Goal: Transaction & Acquisition: Purchase product/service

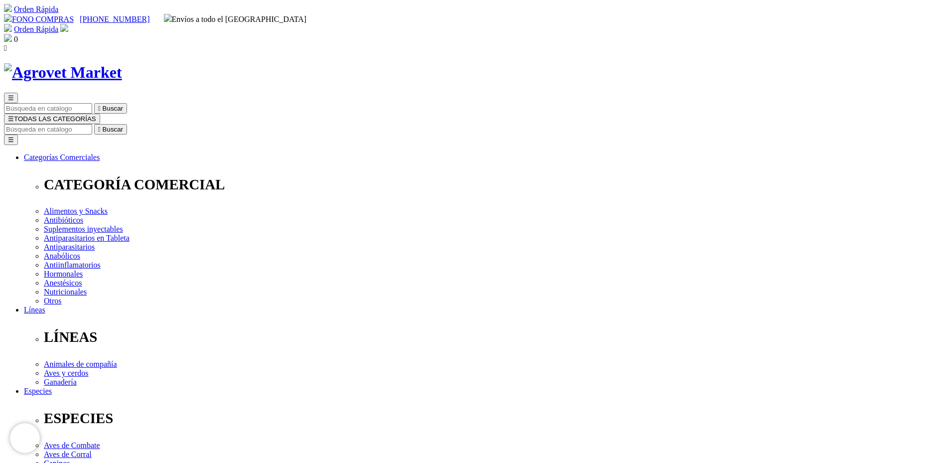
click at [503, 93] on div "☰  Buscar ☰ TODAS LAS CATEGORÍAS  Buscar Toggle navigation ☰ Categorías Comer…" at bounding box center [474, 406] width 941 height 626
click at [92, 124] on input "Buscar" at bounding box center [48, 129] width 88 height 10
type input "ZEMWTHIS"
click at [151, 124] on button " Buscar" at bounding box center [167, 129] width 33 height 10
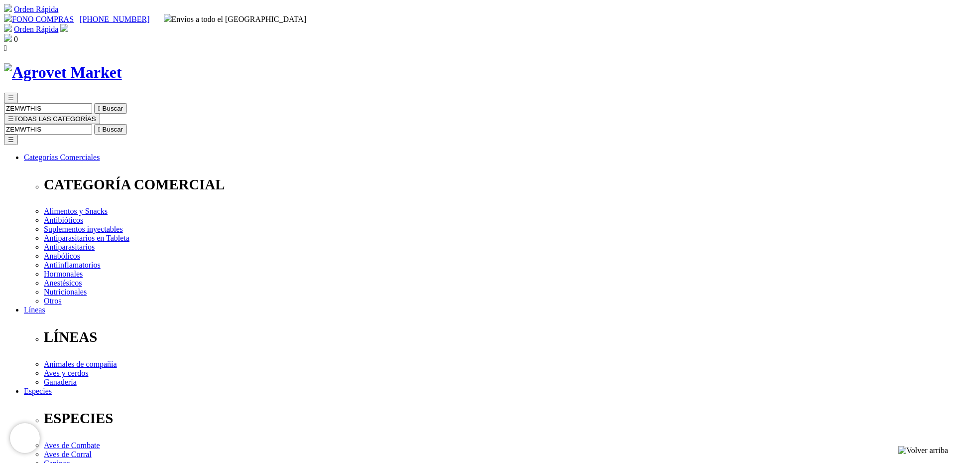
click at [92, 124] on input "ZEMWTHIS" at bounding box center [48, 129] width 88 height 10
drag, startPoint x: 633, startPoint y: 53, endPoint x: 729, endPoint y: 59, distance: 96.3
click at [729, 93] on div "☰ ZEMWTHIS  Buscar ☰ TODAS LAS CATEGORÍAS ZEMWTHIS  Buscar Toggle navigation …" at bounding box center [478, 406] width 948 height 626
type input "ZEMETHIS"
click at [297, 124] on button " Buscar" at bounding box center [313, 129] width 33 height 10
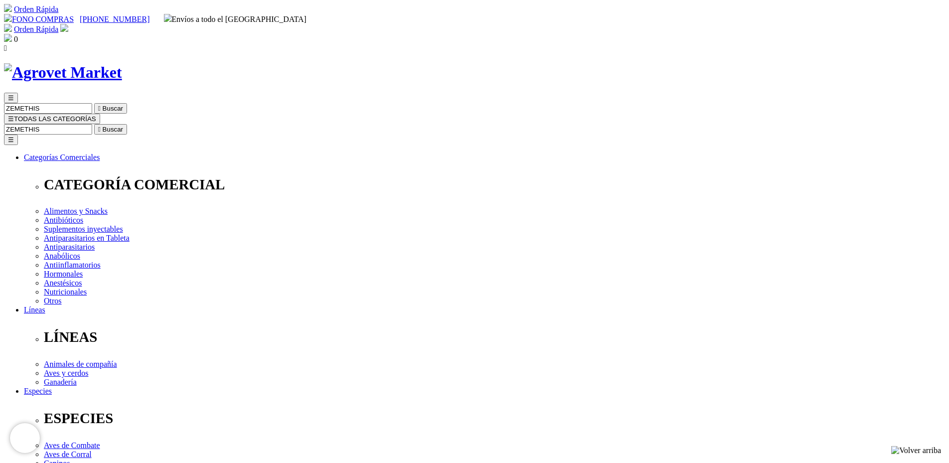
select select "381"
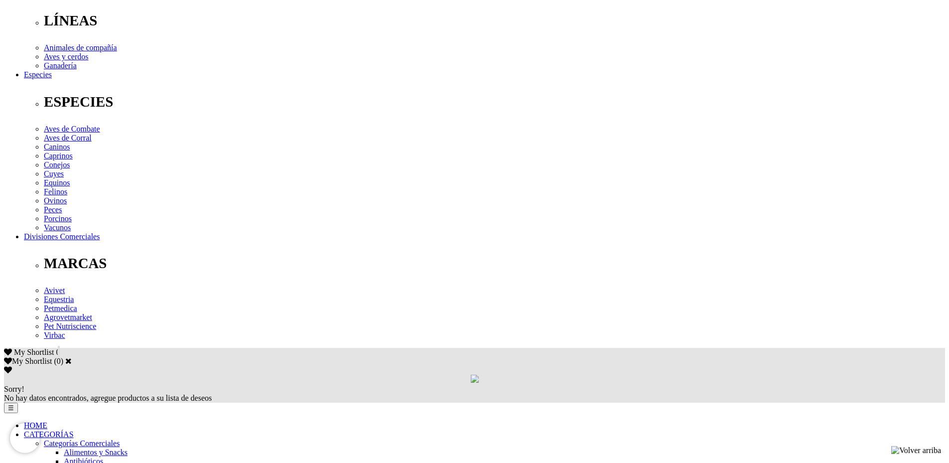
scroll to position [299, 0]
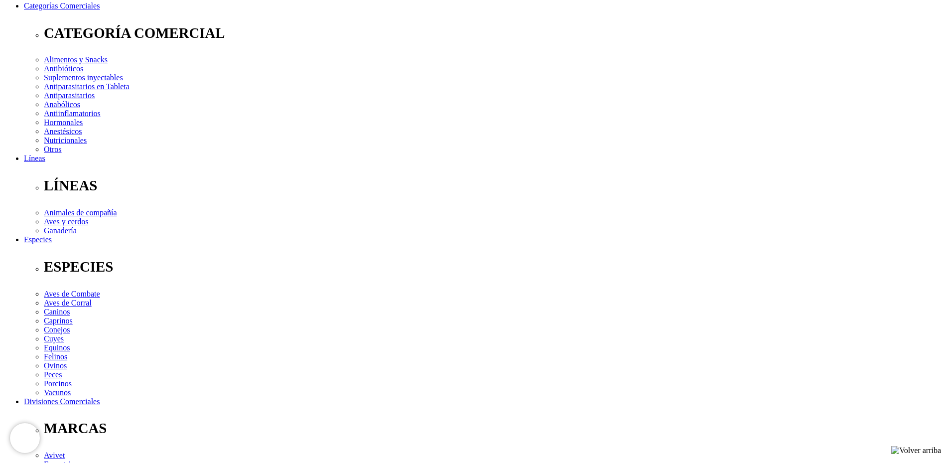
scroll to position [149, 0]
